Goal: Information Seeking & Learning: Understand process/instructions

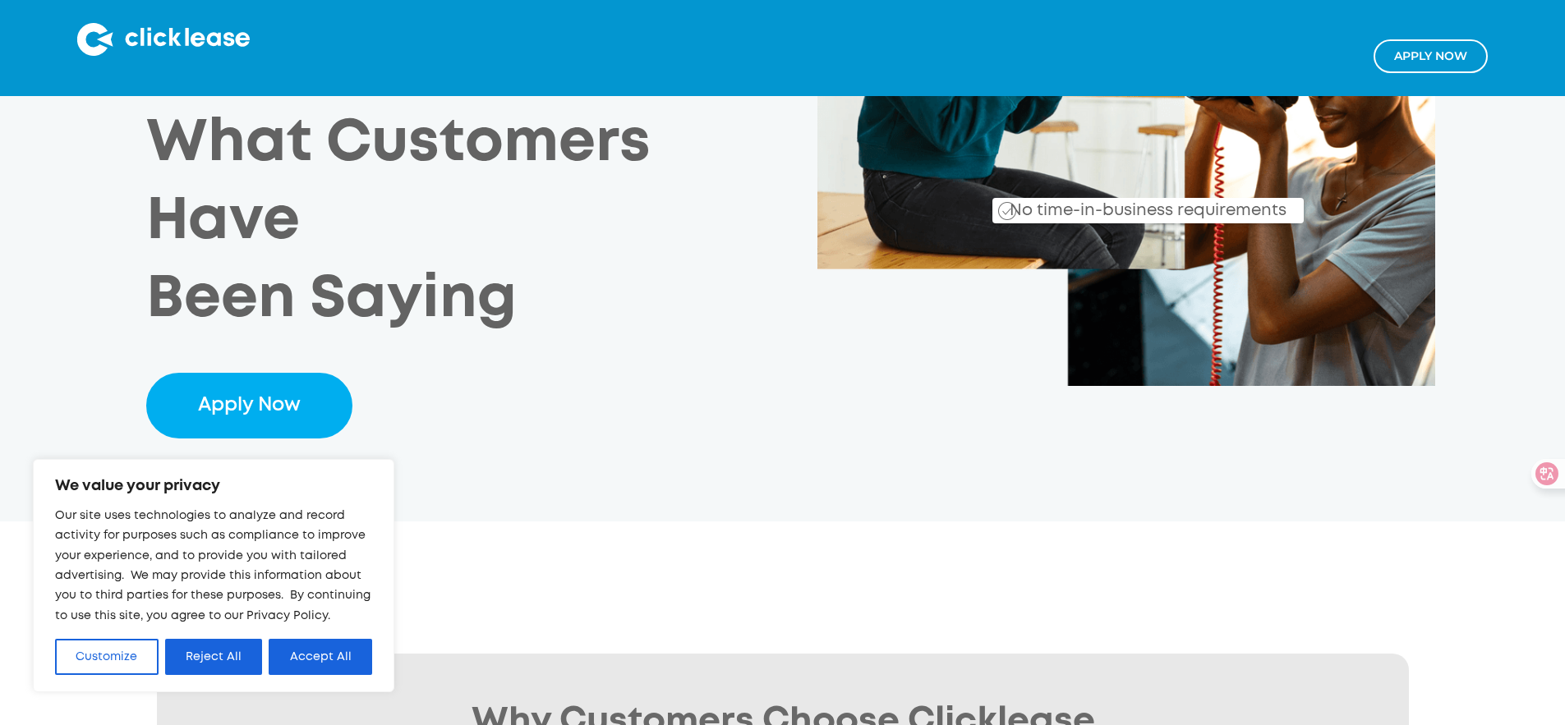
scroll to position [495, 0]
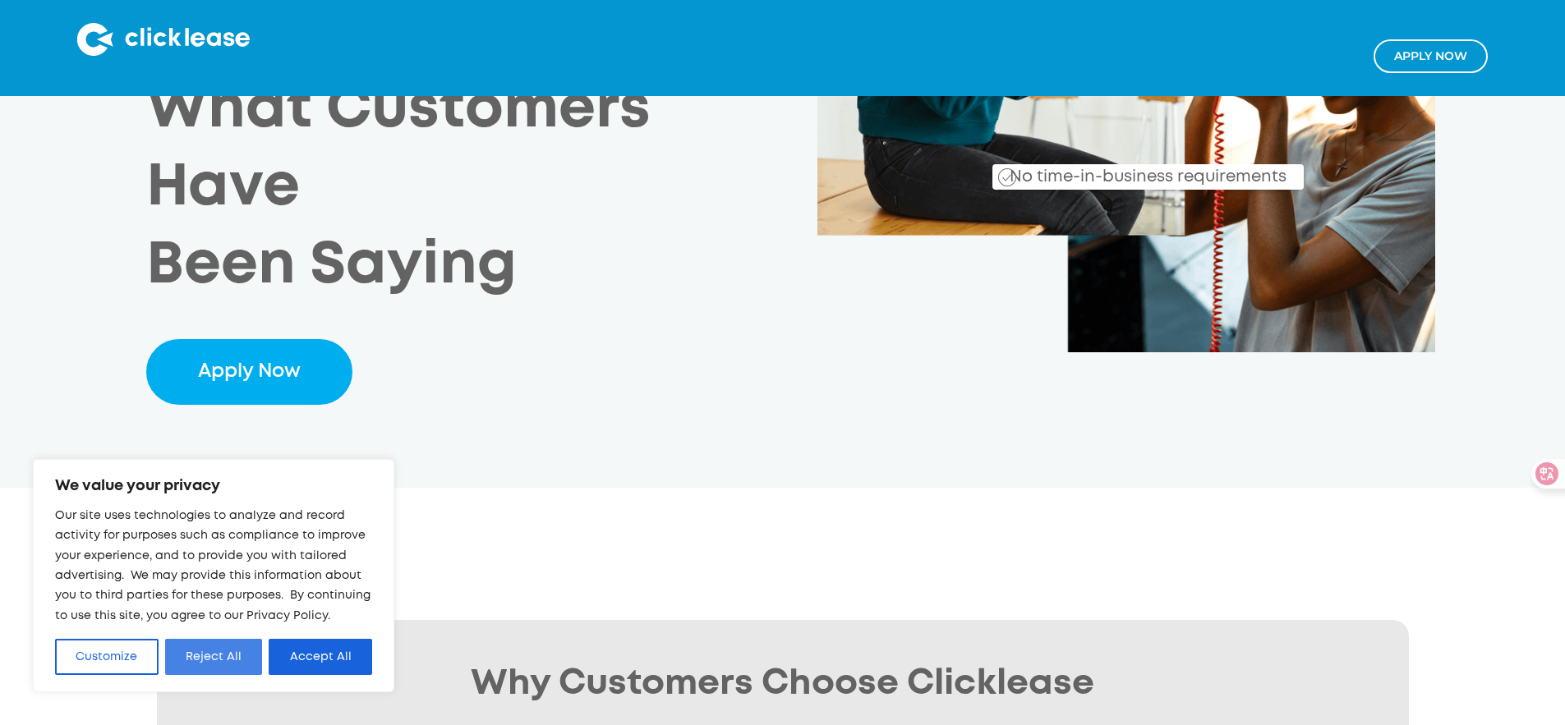
click at [202, 661] on button "Reject All" at bounding box center [214, 657] width 98 height 36
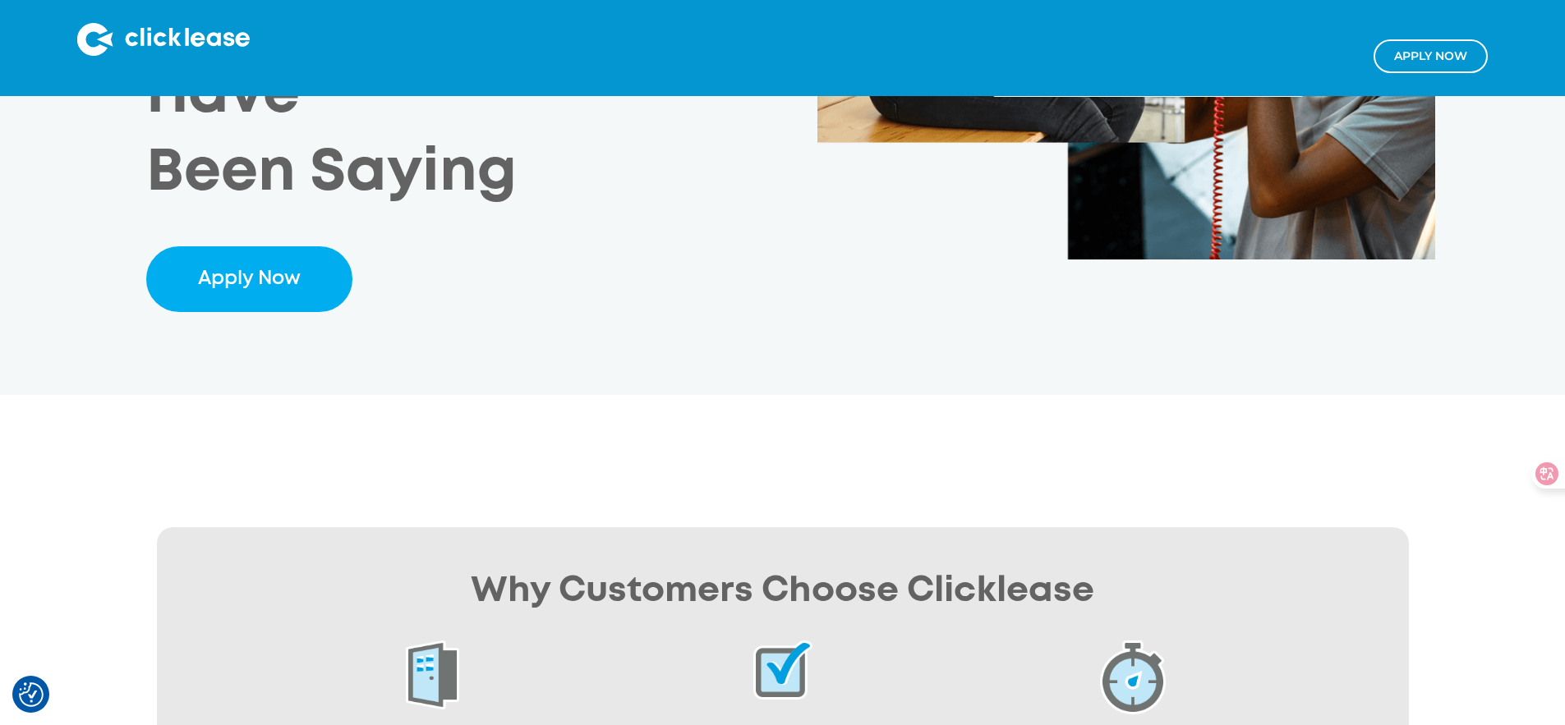
scroll to position [588, 0]
drag, startPoint x: 392, startPoint y: 533, endPoint x: 487, endPoint y: 588, distance: 110.1
click at [487, 640] on div "All Credit Scores Welcome Good credit, bad credit, or no credit at all, we have…" at bounding box center [433, 730] width 286 height 180
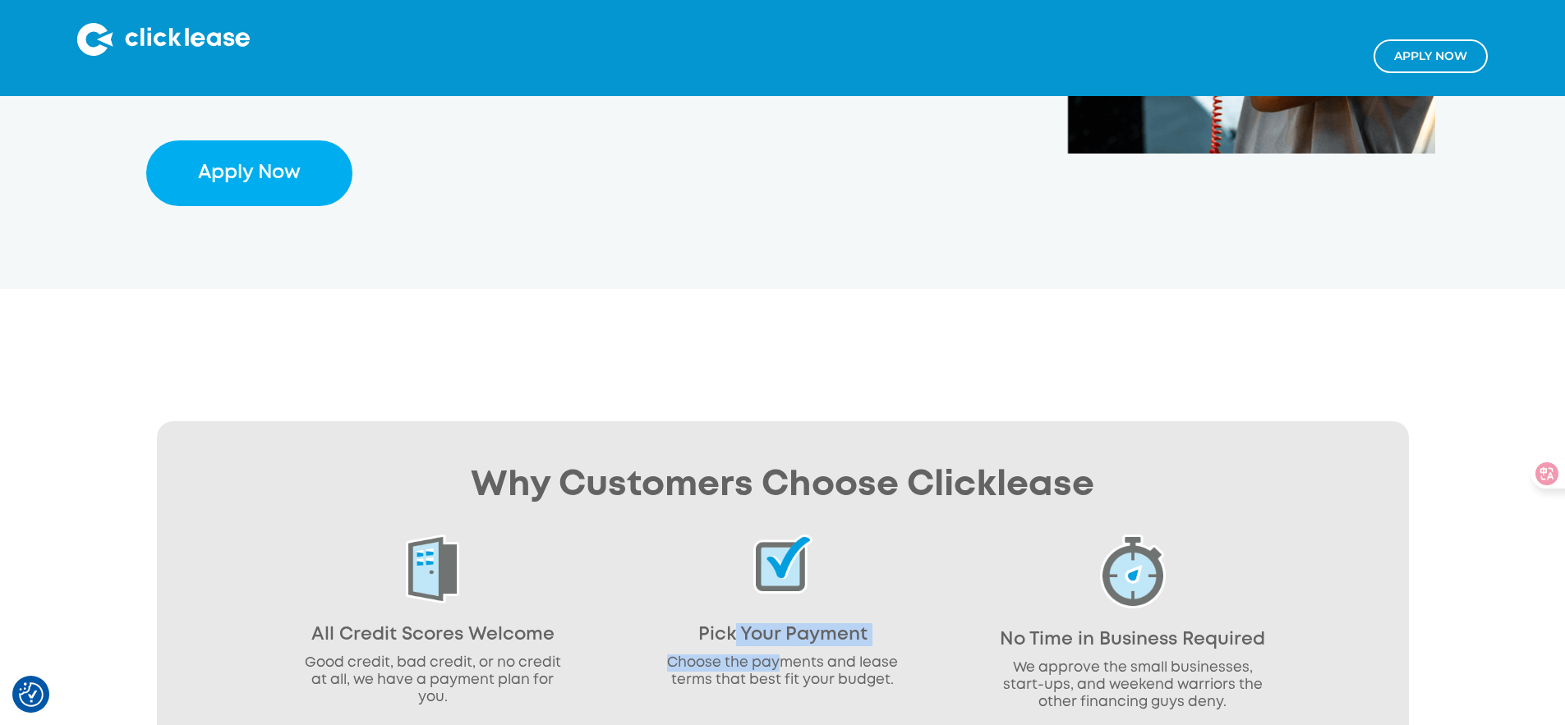
drag, startPoint x: 730, startPoint y: 433, endPoint x: 801, endPoint y: 465, distance: 77.6
click at [801, 535] on div "Pick Your Payment Choose the payments and lease terms that best fit your budget." at bounding box center [783, 616] width 286 height 163
click at [860, 535] on div "Pick Your Payment Choose the payments and lease terms that best fit your budget." at bounding box center [783, 616] width 286 height 163
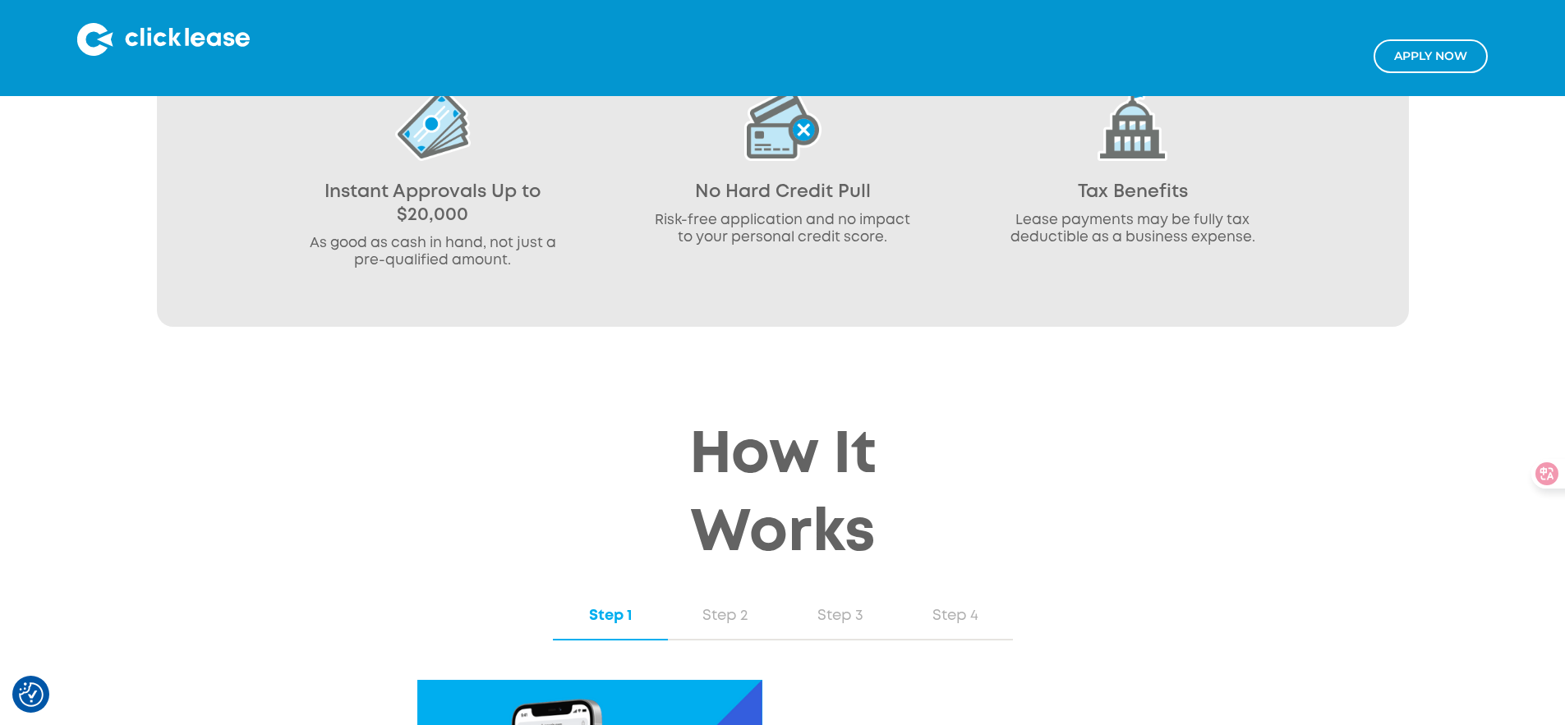
scroll to position [1536, 0]
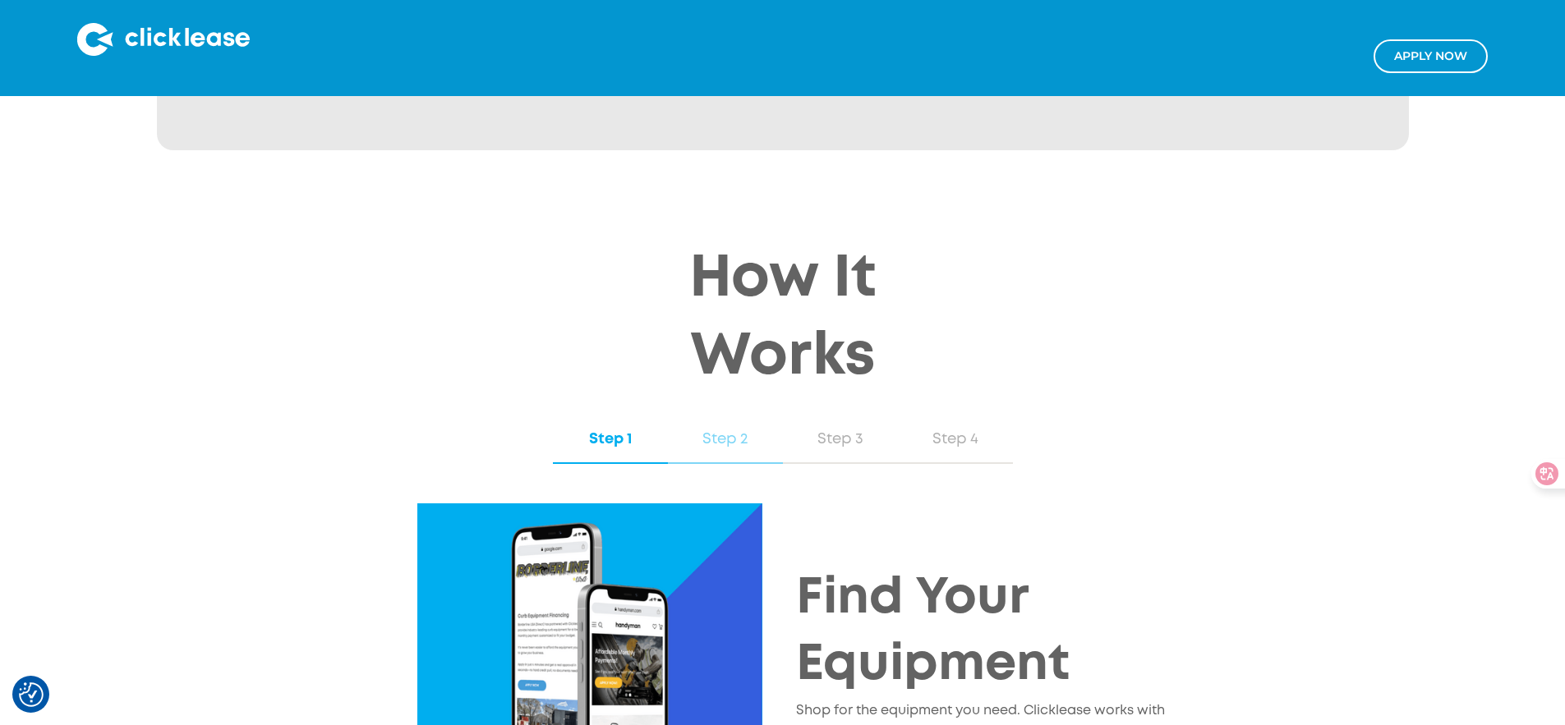
click at [707, 429] on div "Step 2" at bounding box center [725, 439] width 82 height 21
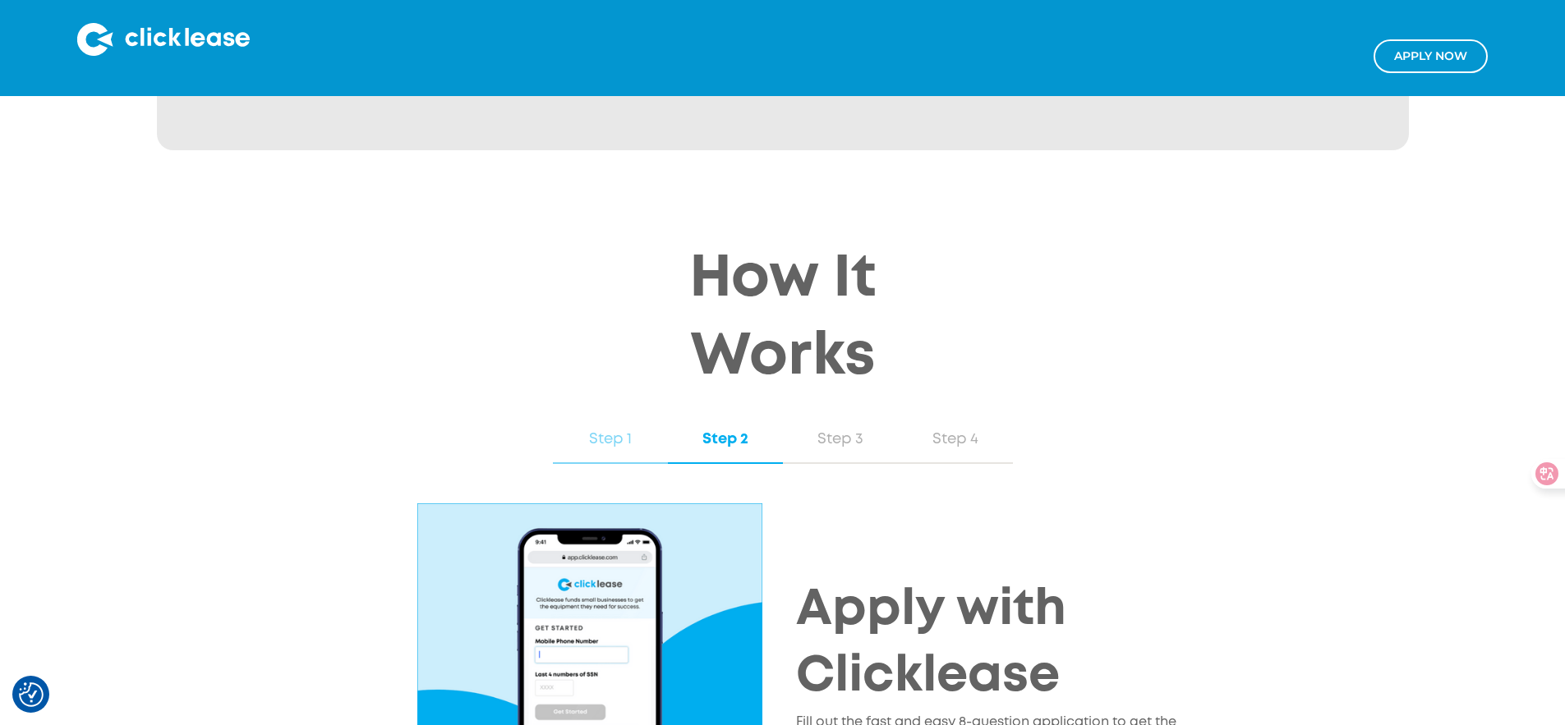
click at [622, 429] on div "Step 1" at bounding box center [610, 439] width 82 height 21
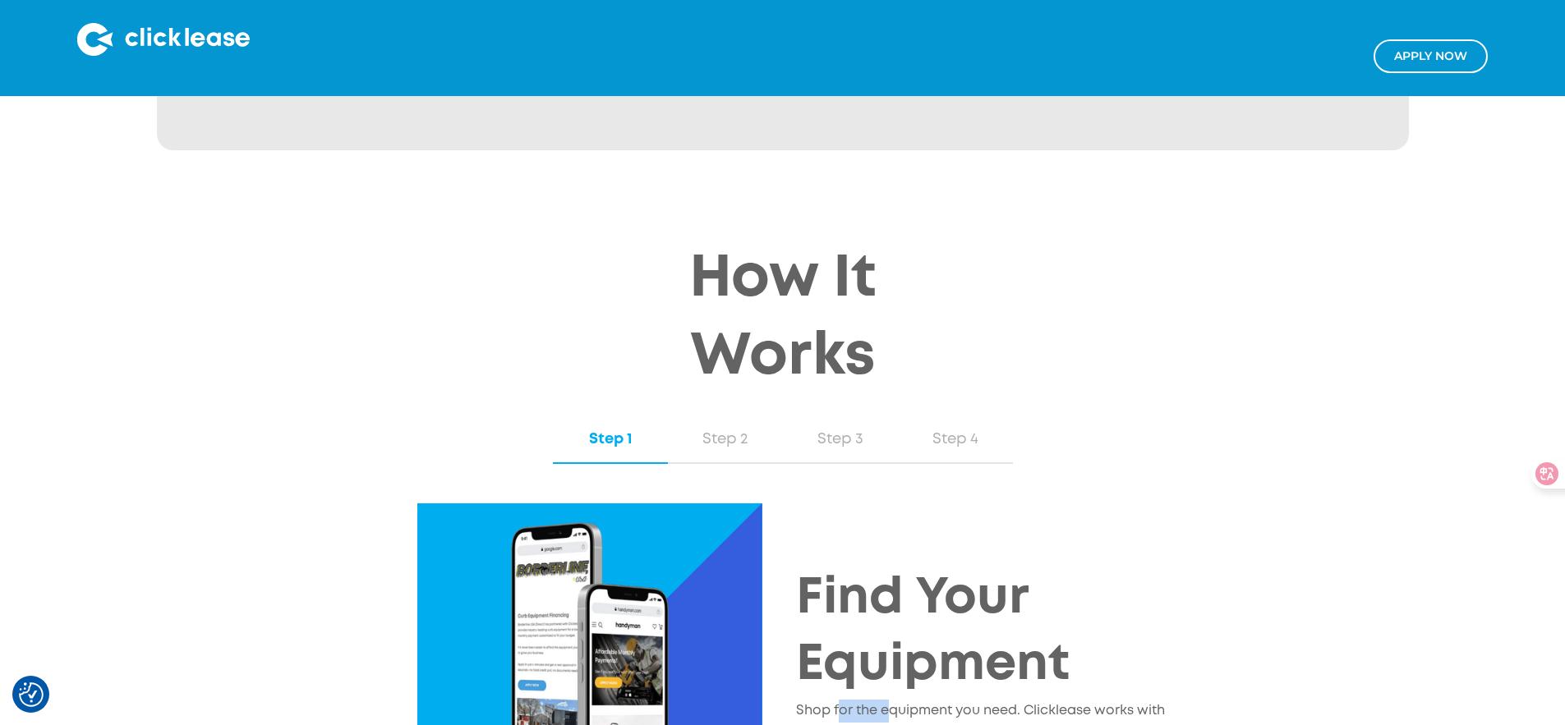
drag, startPoint x: 840, startPoint y: 503, endPoint x: 889, endPoint y: 513, distance: 50.3
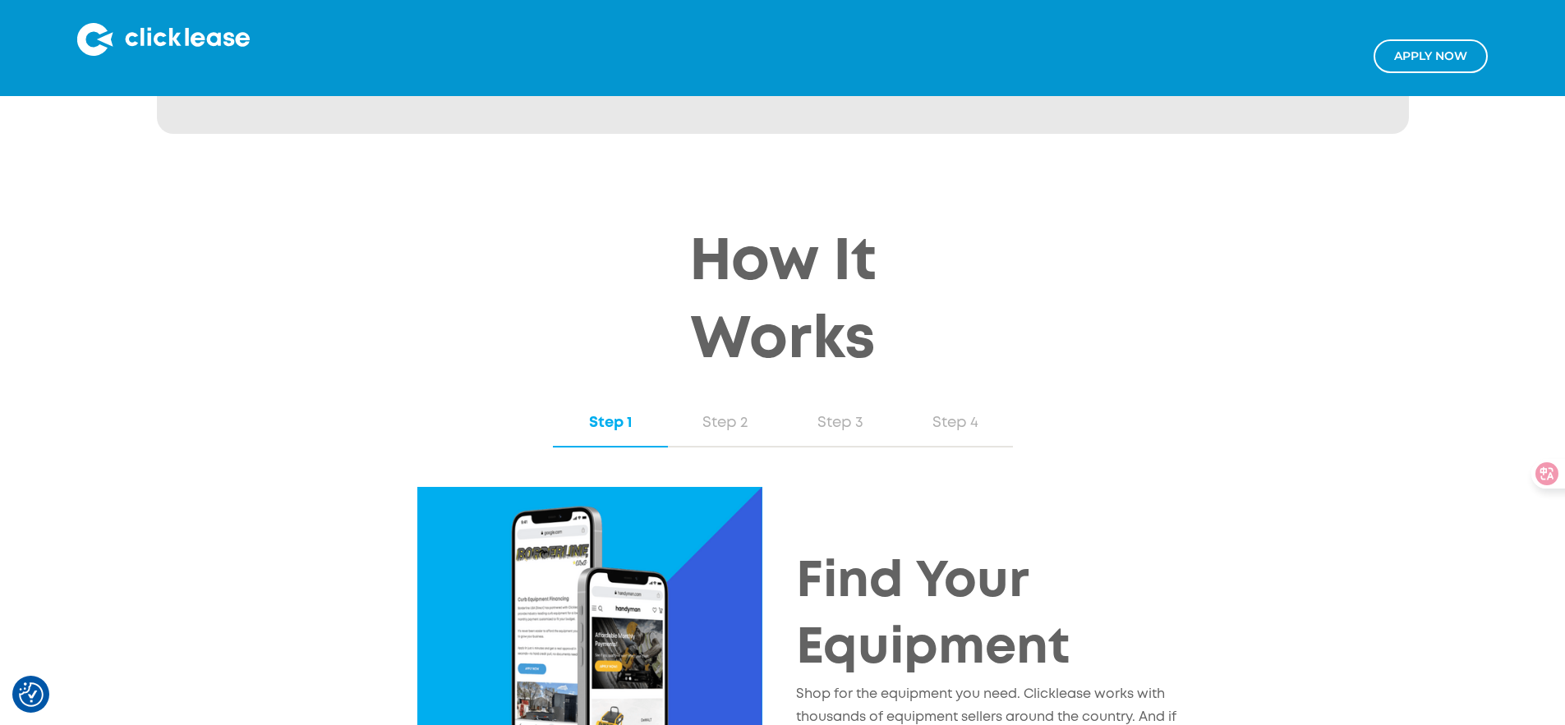
scroll to position [1552, 0]
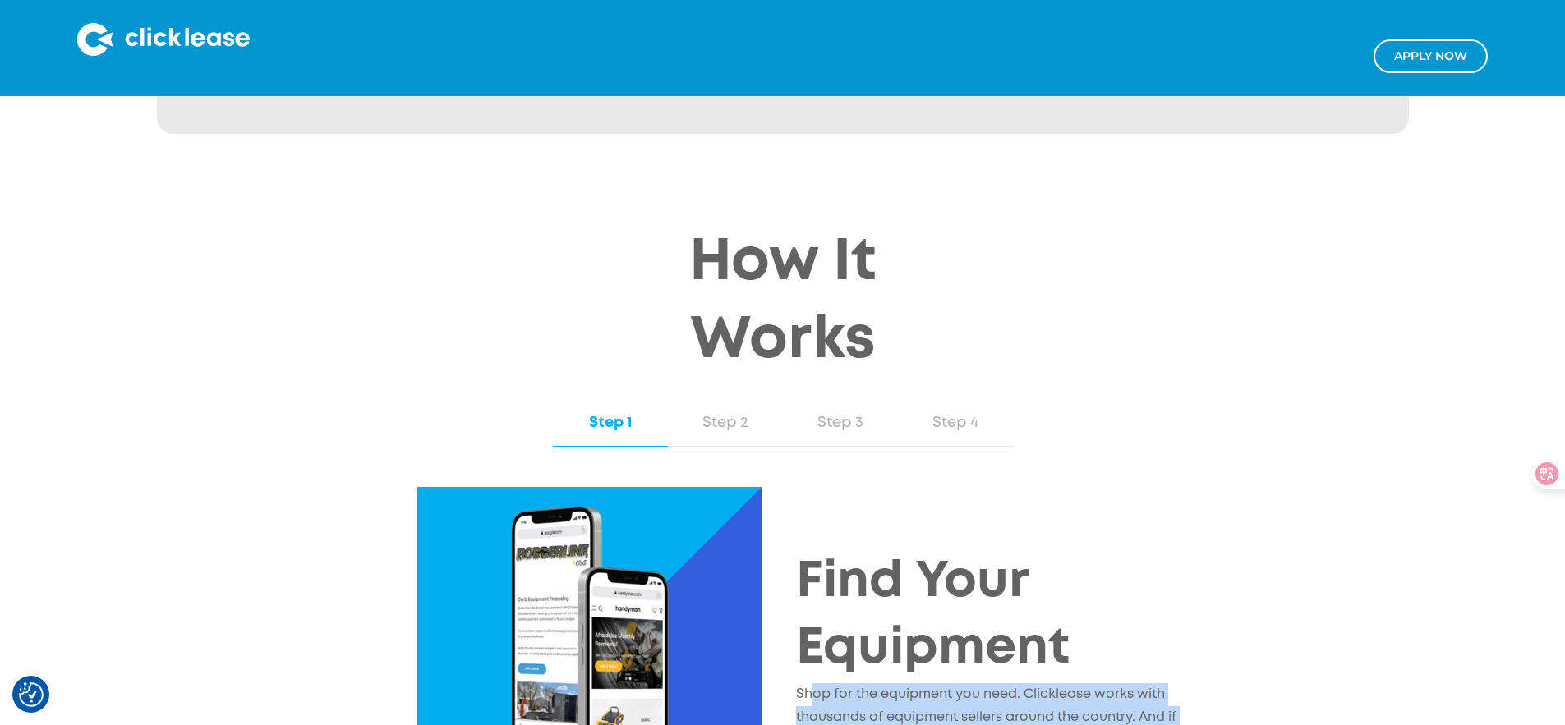
drag, startPoint x: 812, startPoint y: 486, endPoint x: 915, endPoint y: 528, distance: 112.0
click at [915, 684] on p "Shop for the equipment you need. Clicklease works with thousands of equipment s…" at bounding box center [988, 729] width 385 height 91
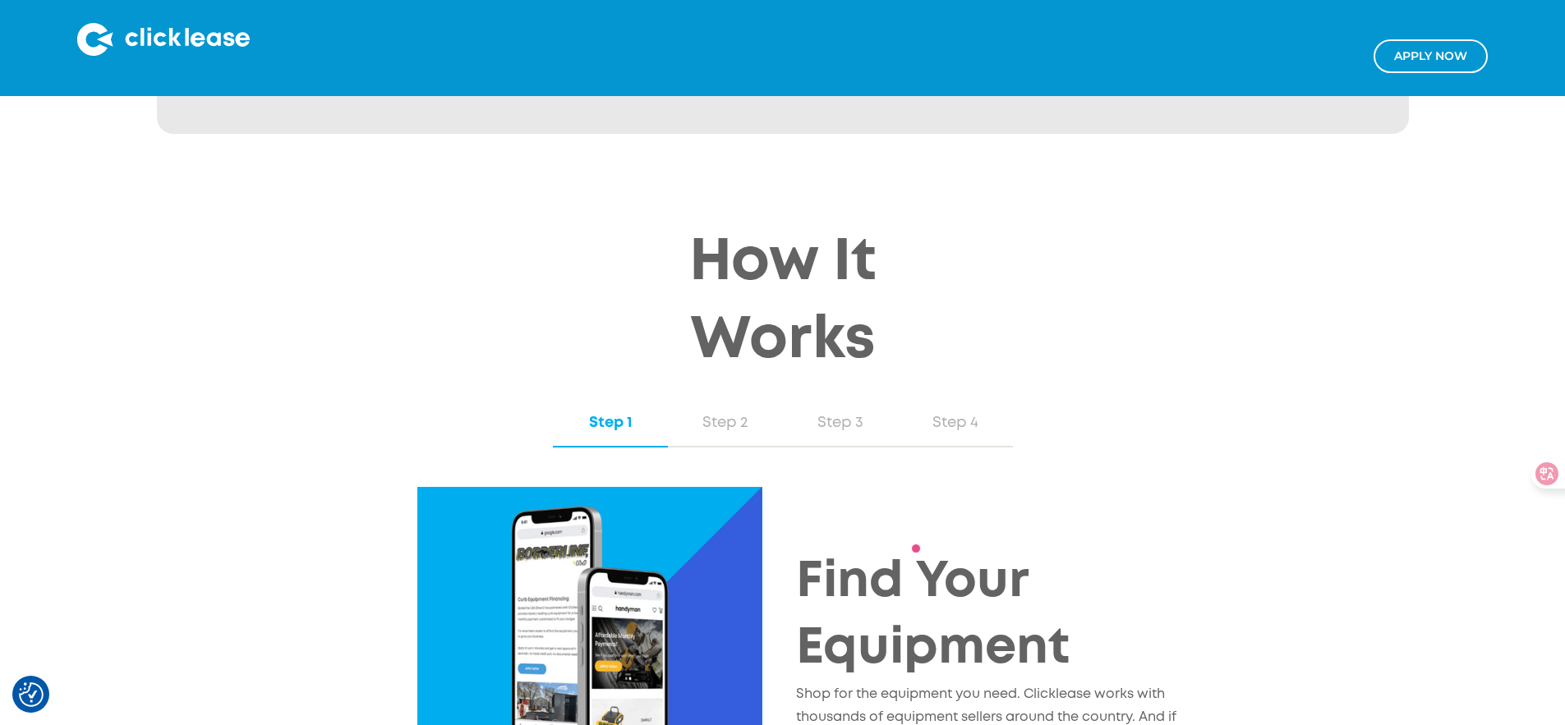
click at [980, 684] on p "Shop for the equipment you need. Clicklease works with thousands of equipment s…" at bounding box center [988, 729] width 385 height 91
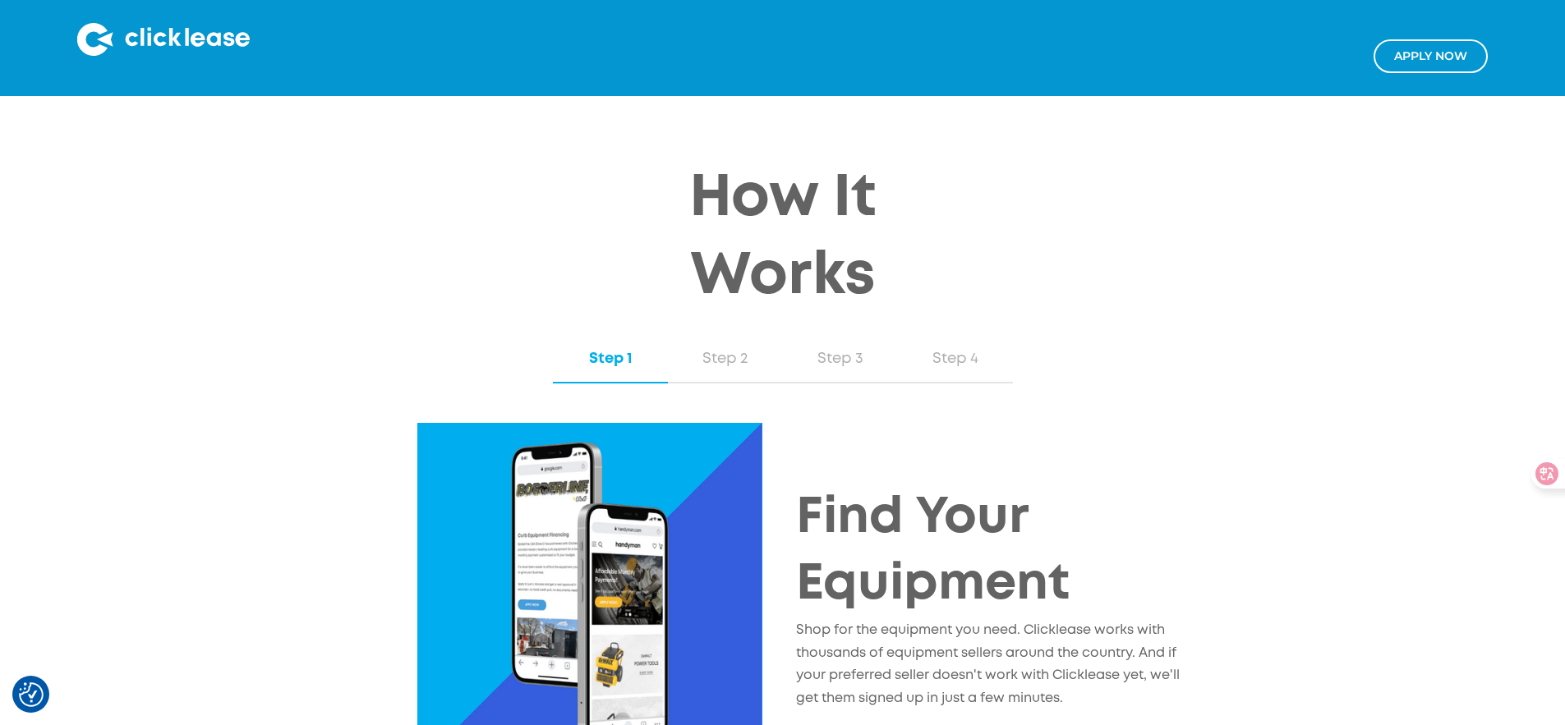
scroll to position [1632, 0]
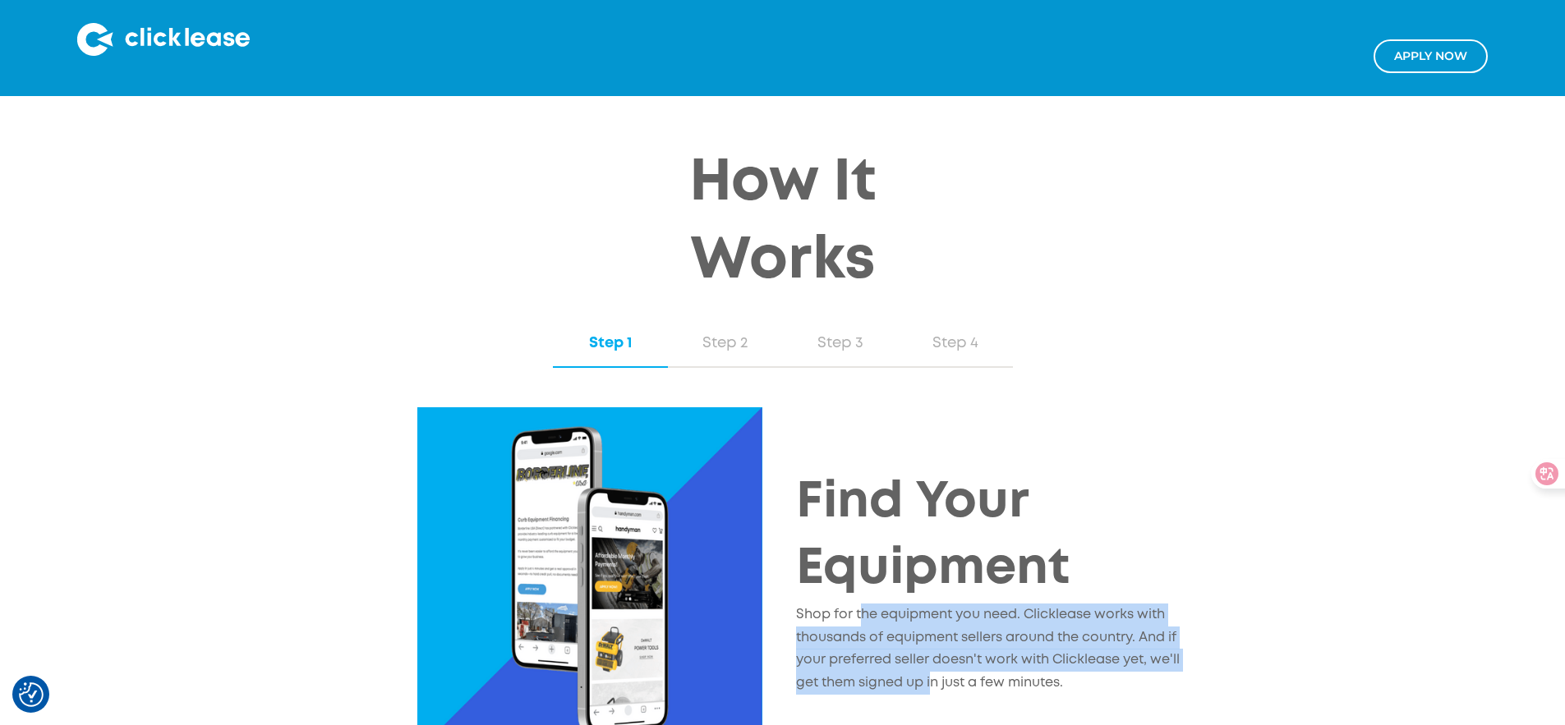
drag, startPoint x: 933, startPoint y: 481, endPoint x: 861, endPoint y: 405, distance: 104.6
click at [861, 604] on p "Shop for the equipment you need. Clicklease works with thousands of equipment s…" at bounding box center [988, 649] width 385 height 91
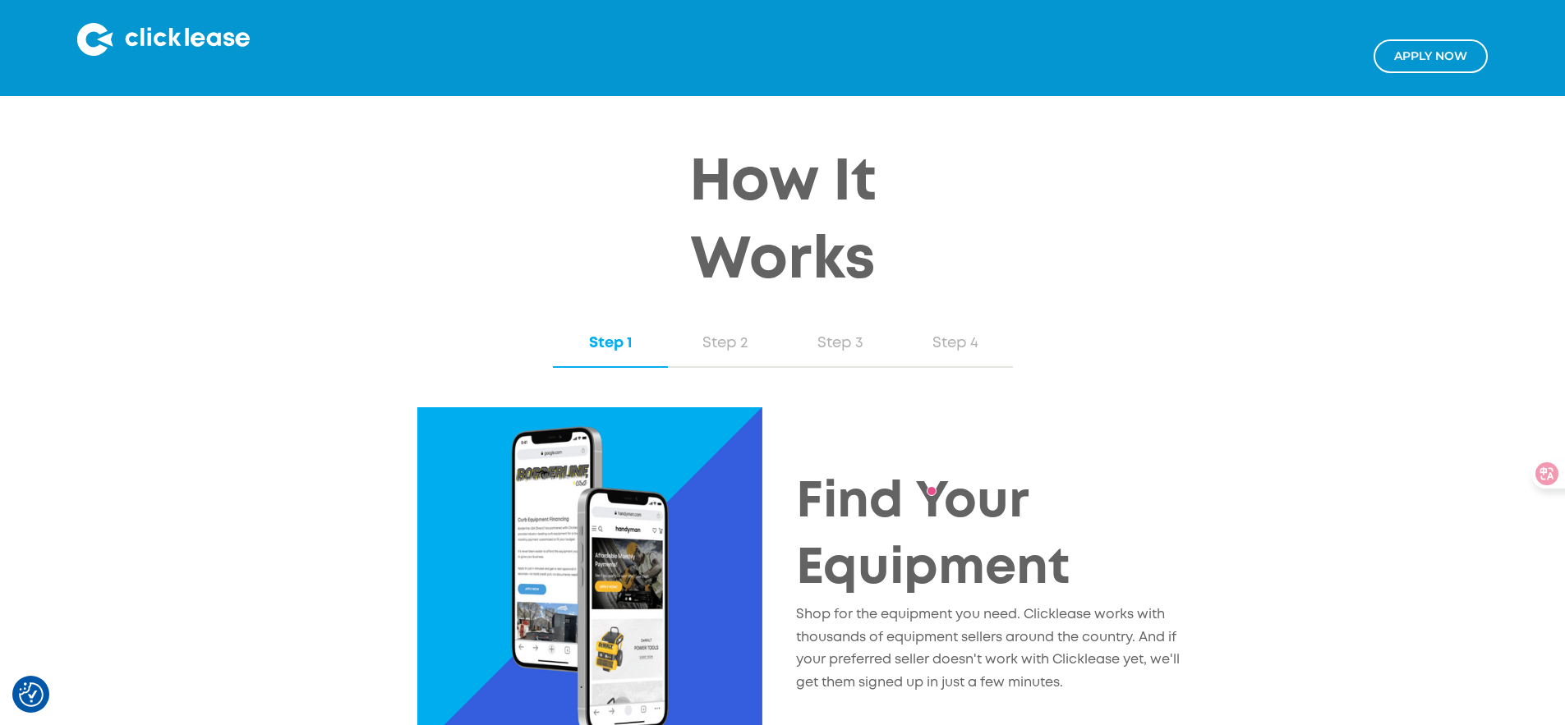
click at [1000, 604] on p "Shop for the equipment you need. Clicklease works with thousands of equipment s…" at bounding box center [988, 649] width 385 height 91
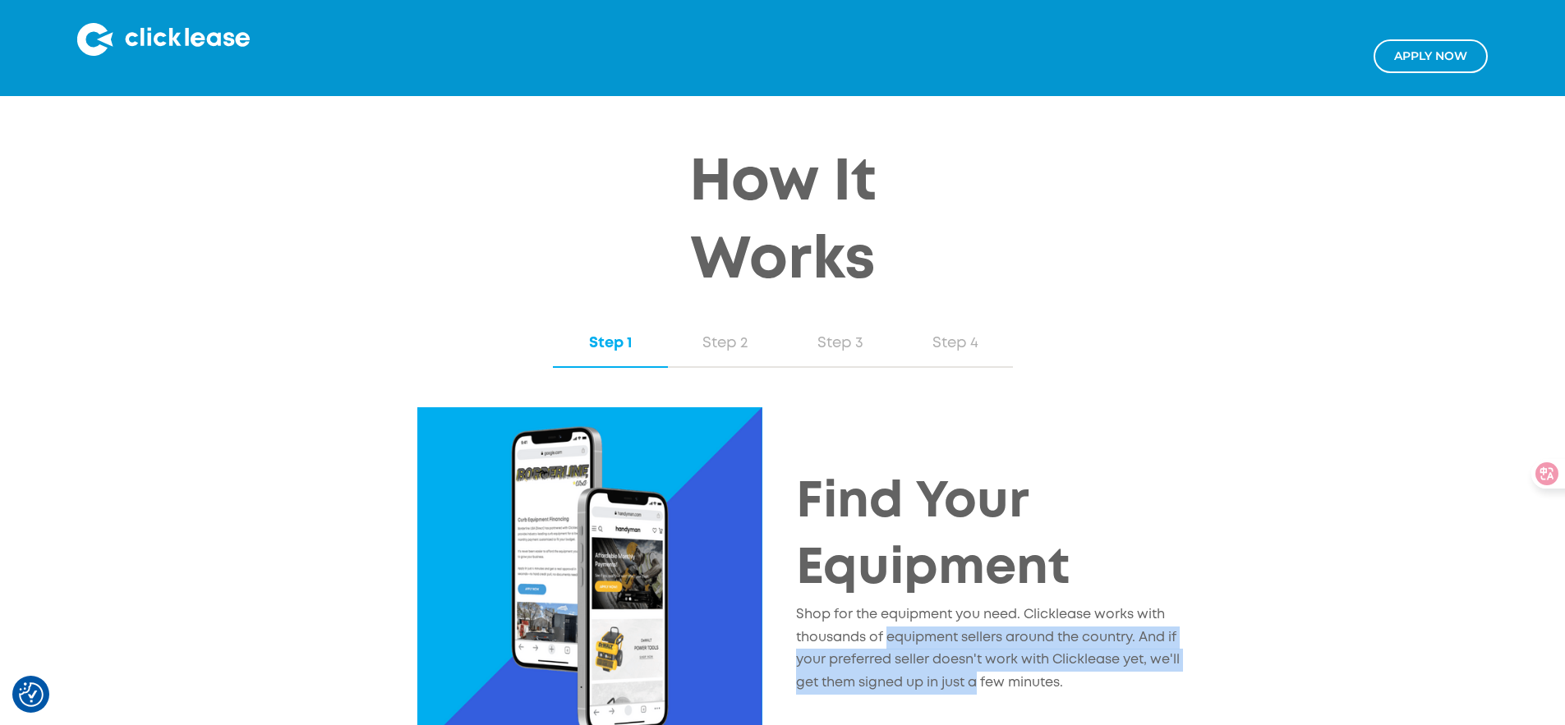
drag, startPoint x: 965, startPoint y: 479, endPoint x: 889, endPoint y: 439, distance: 85.6
click at [889, 604] on p "Shop for the equipment you need. Clicklease works with thousands of equipment s…" at bounding box center [988, 649] width 385 height 91
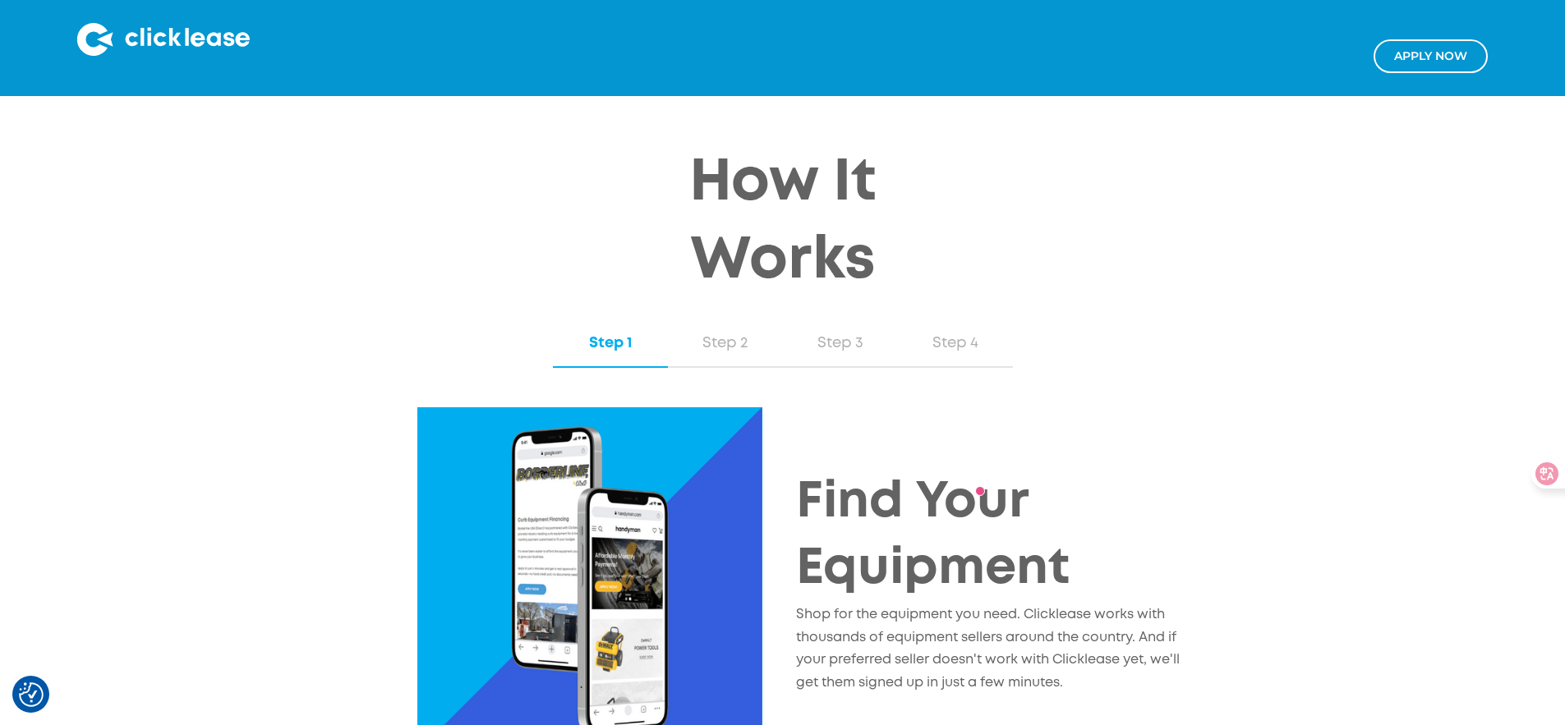
click at [840, 604] on p "Shop for the equipment you need. Clicklease works with thousands of equipment s…" at bounding box center [988, 649] width 385 height 91
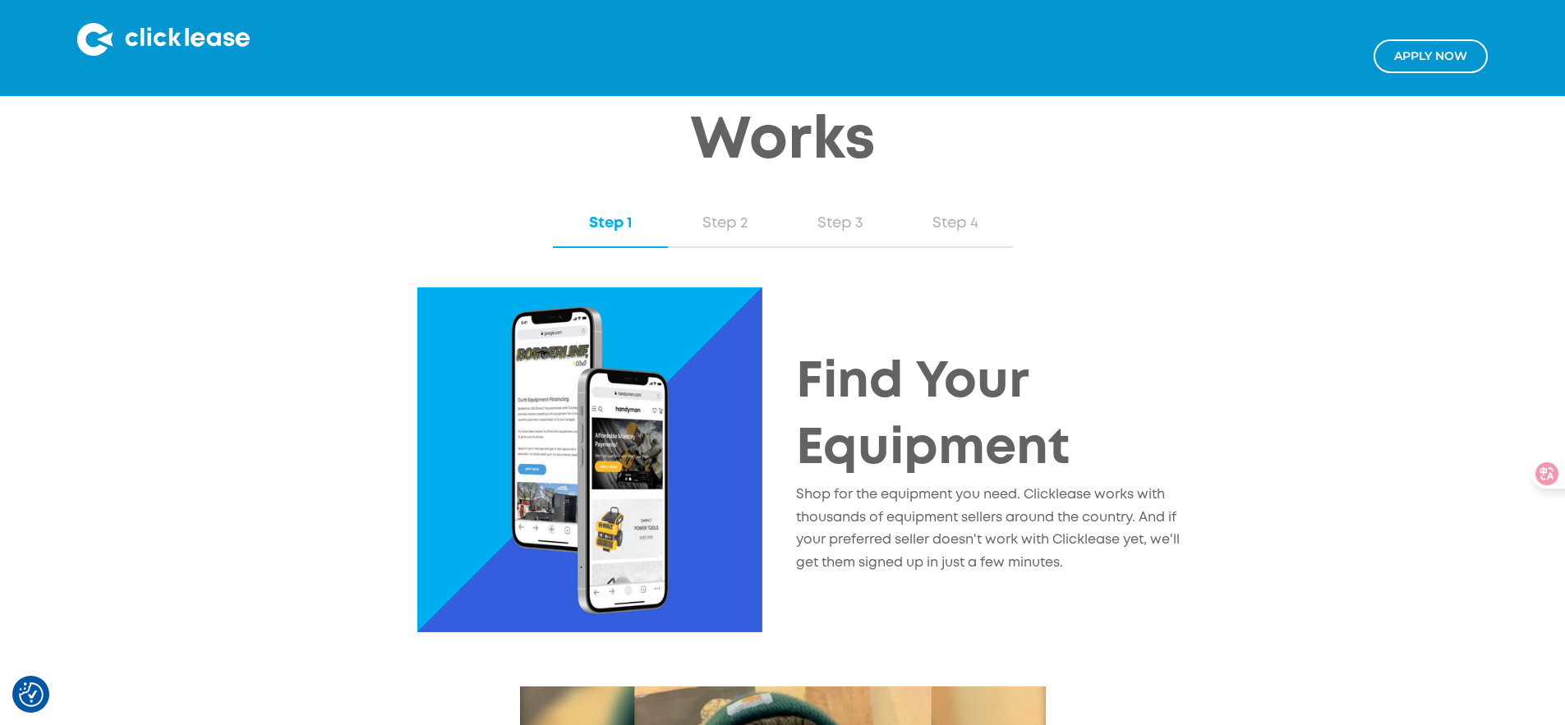
scroll to position [2144, 0]
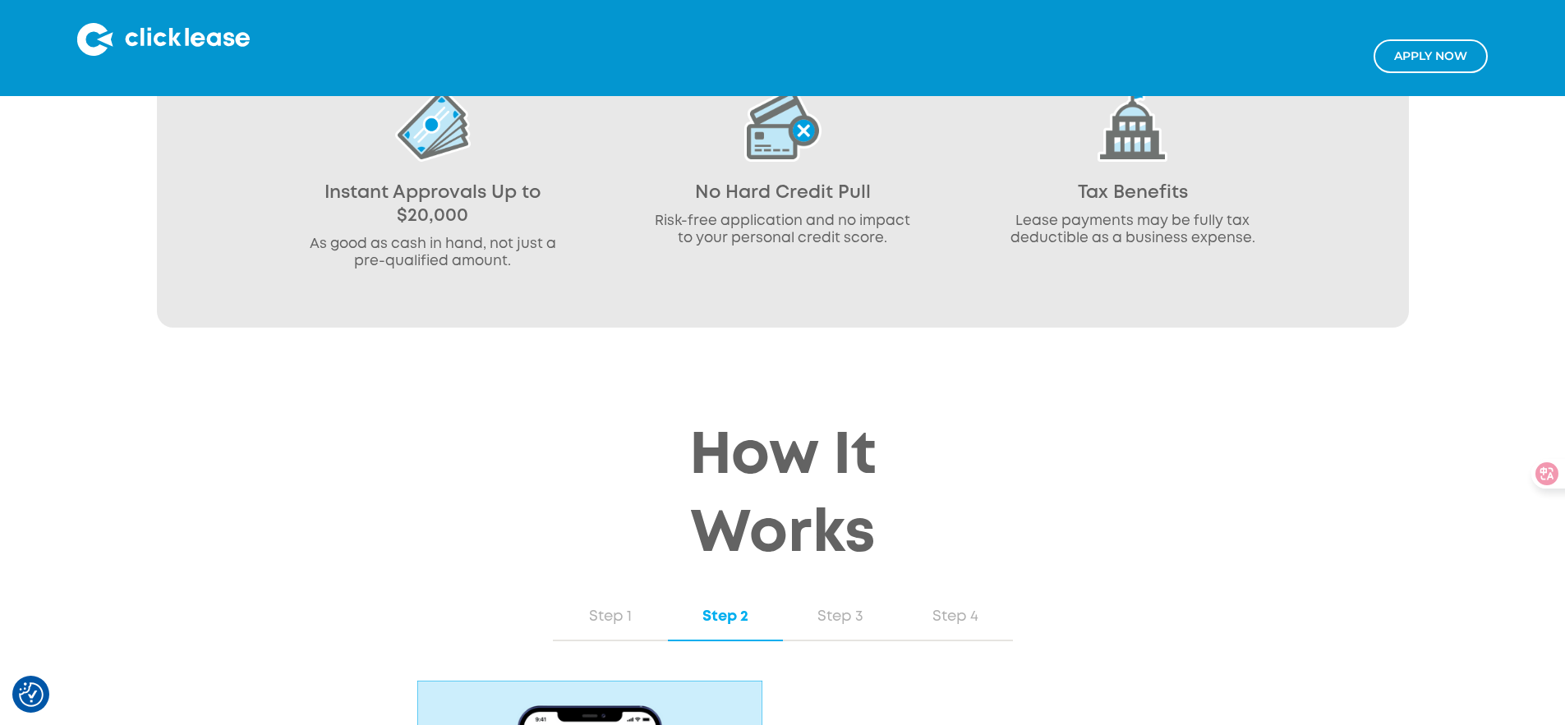
scroll to position [1462, 0]
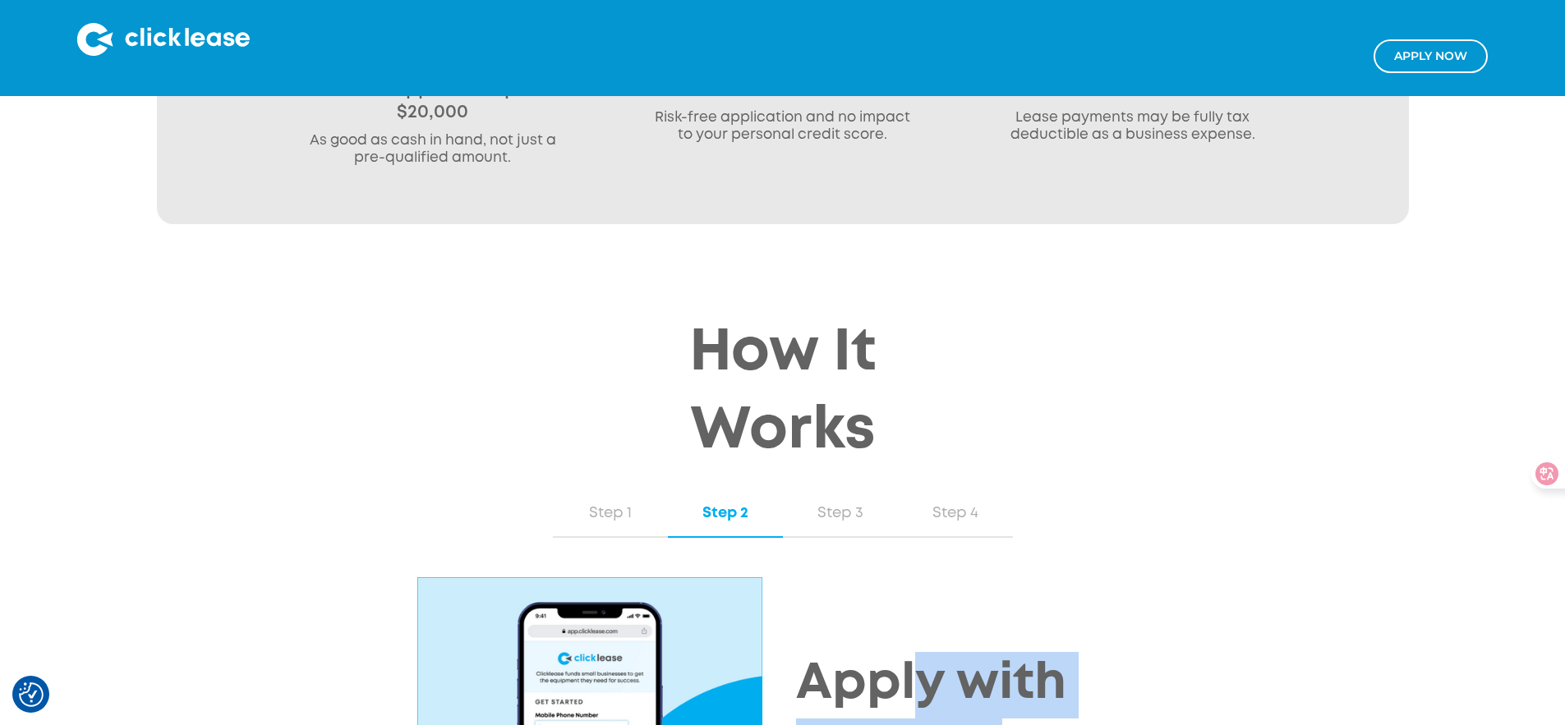
drag, startPoint x: 887, startPoint y: 506, endPoint x: 968, endPoint y: 544, distance: 89.7
click at [958, 652] on h2 "Apply with Clicklease" at bounding box center [988, 718] width 385 height 133
click at [1020, 652] on h2 "Apply with Clicklease" at bounding box center [988, 718] width 385 height 133
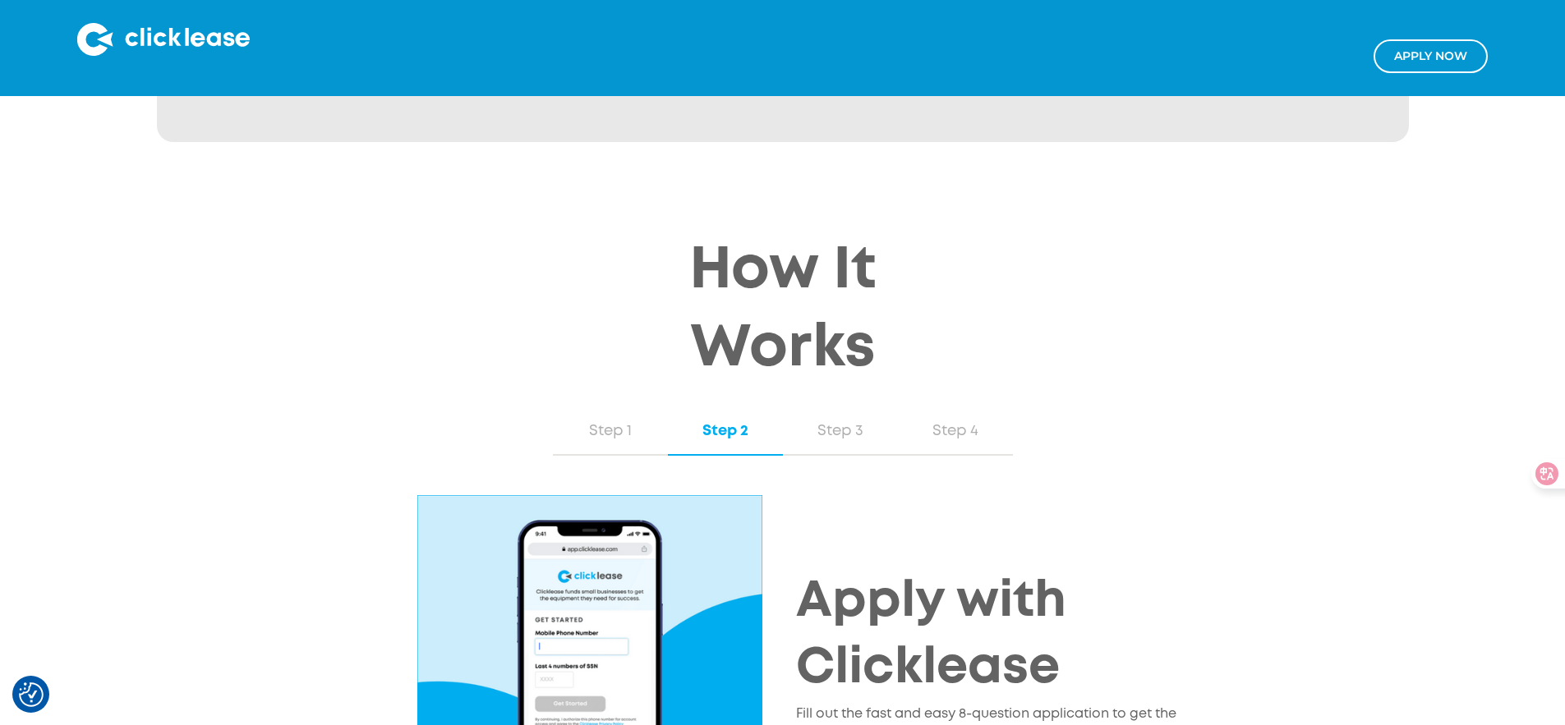
scroll to position [1551, 0]
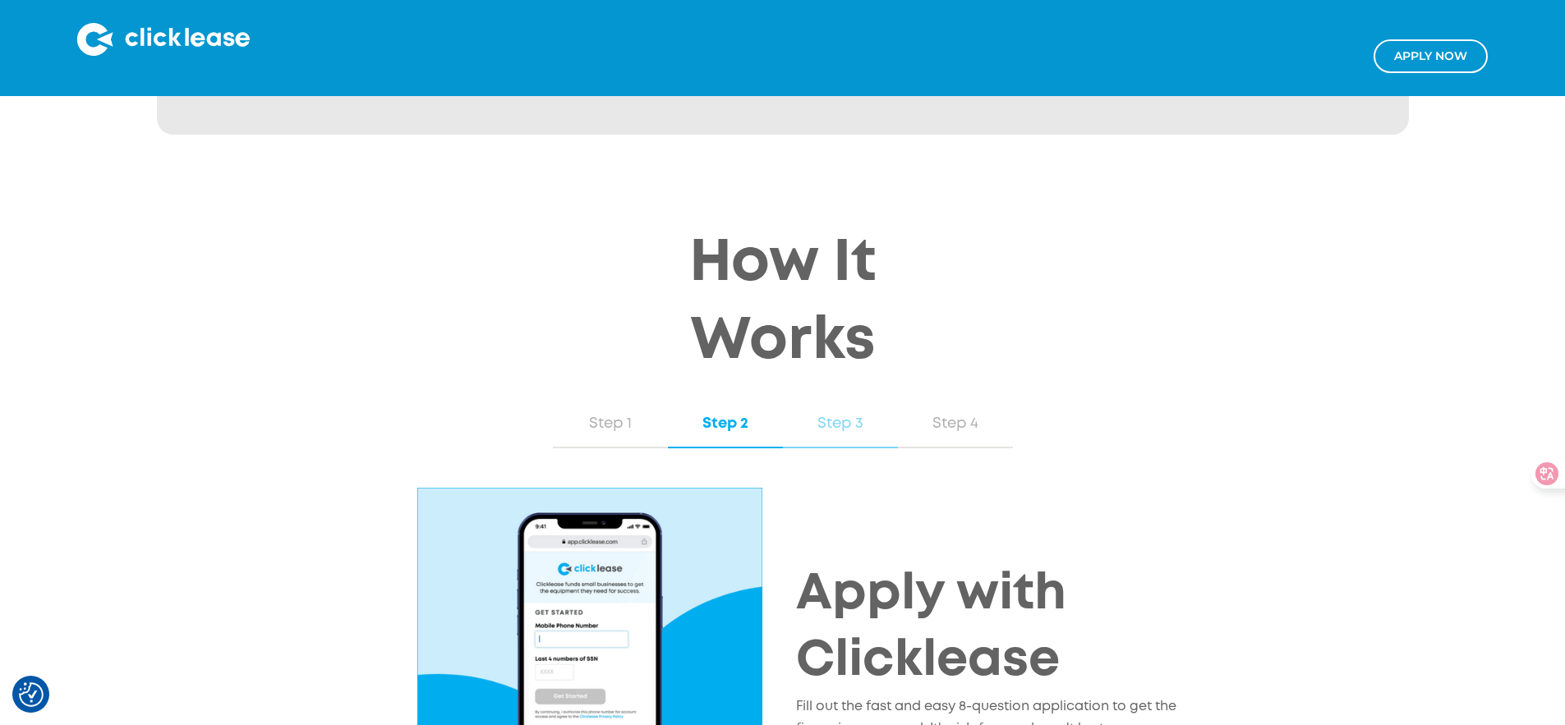
click at [822, 413] on div "Step 3" at bounding box center [840, 423] width 82 height 21
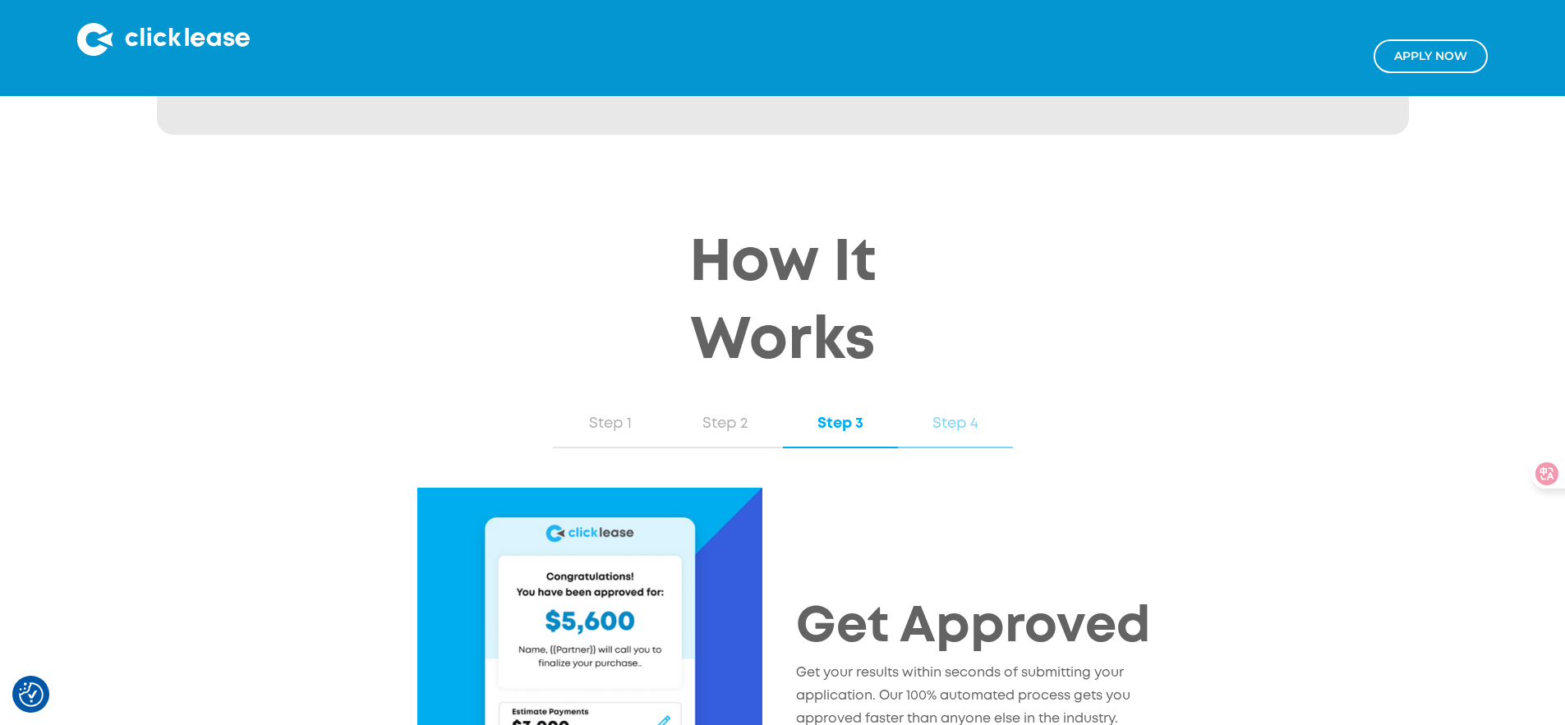
click at [949, 401] on link "Step 4" at bounding box center [955, 425] width 115 height 48
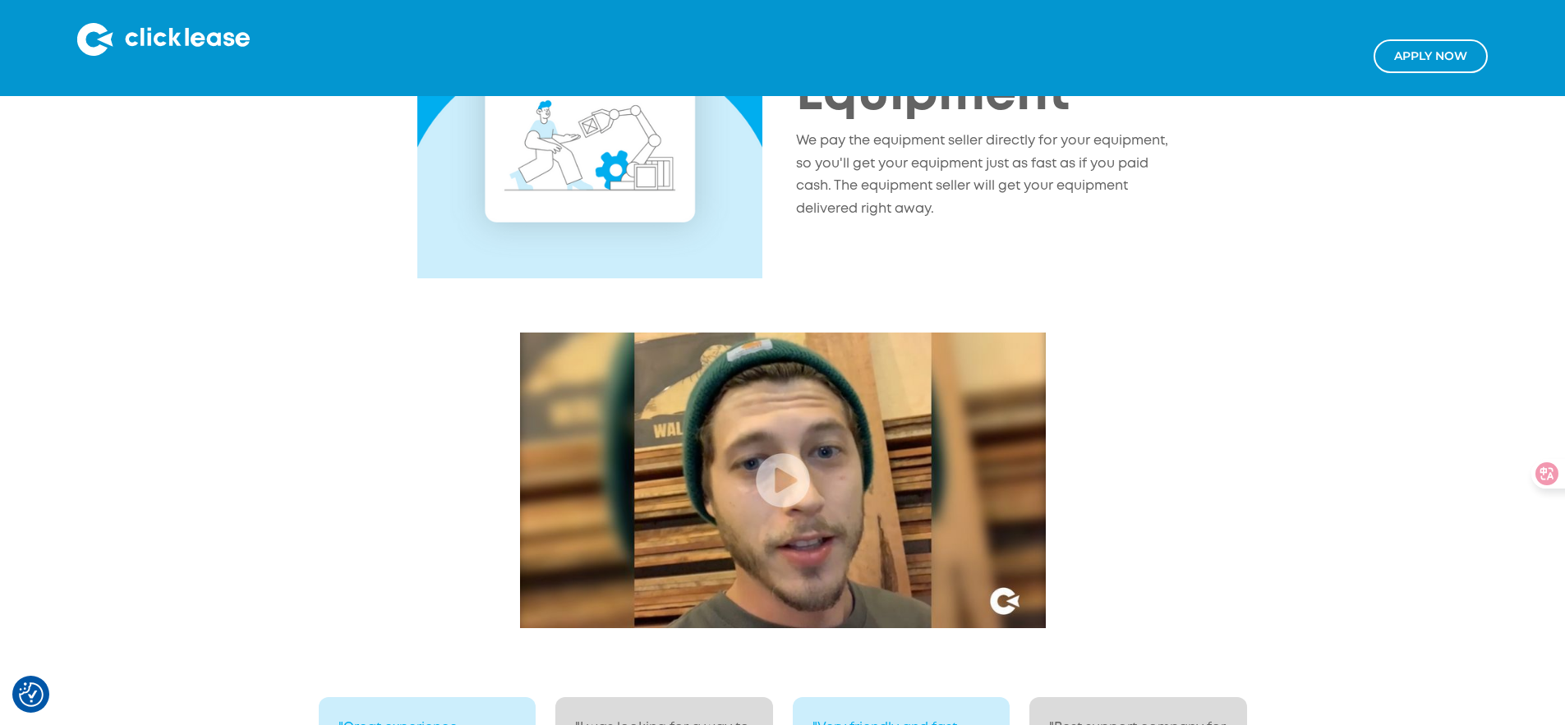
scroll to position [0, 0]
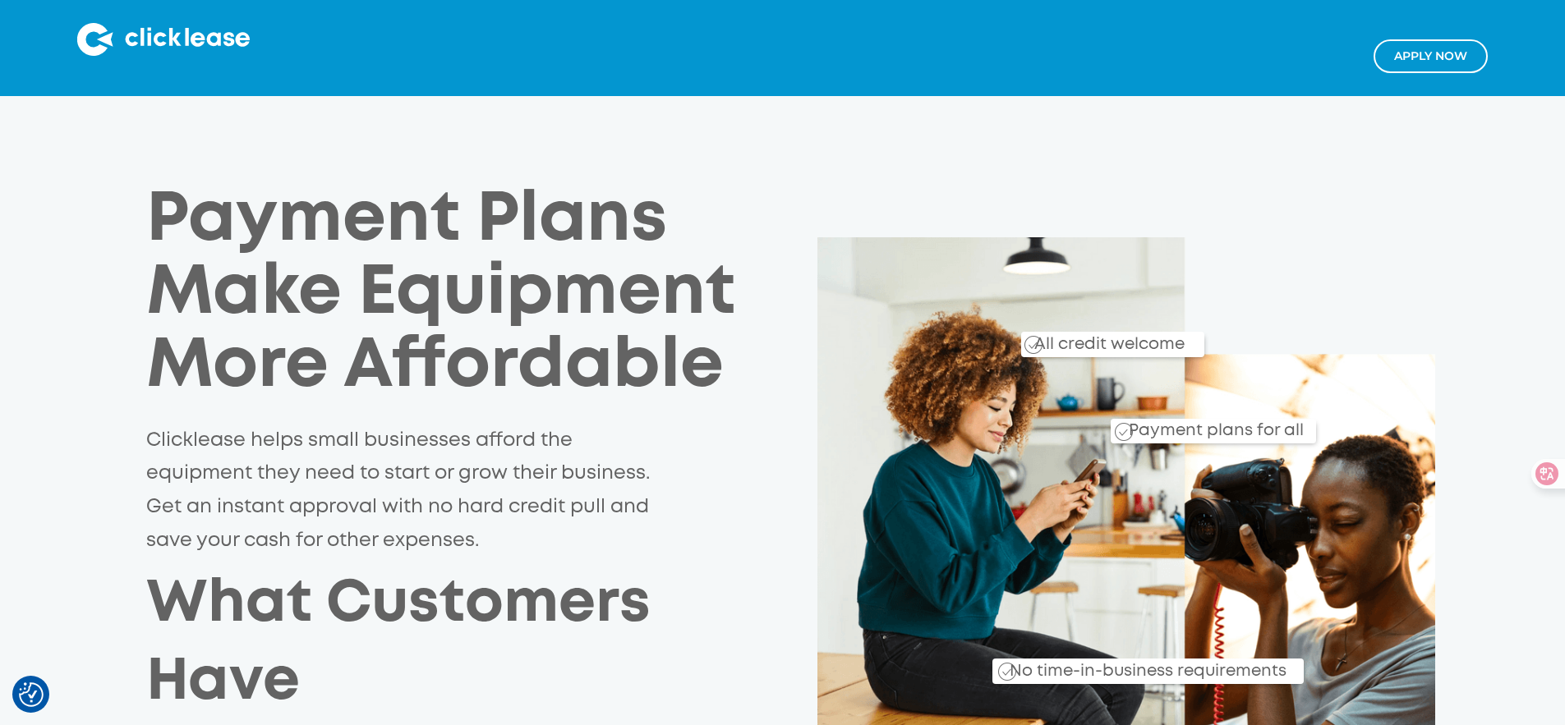
click at [152, 53] on img at bounding box center [163, 39] width 173 height 33
